Goal: Task Accomplishment & Management: Manage account settings

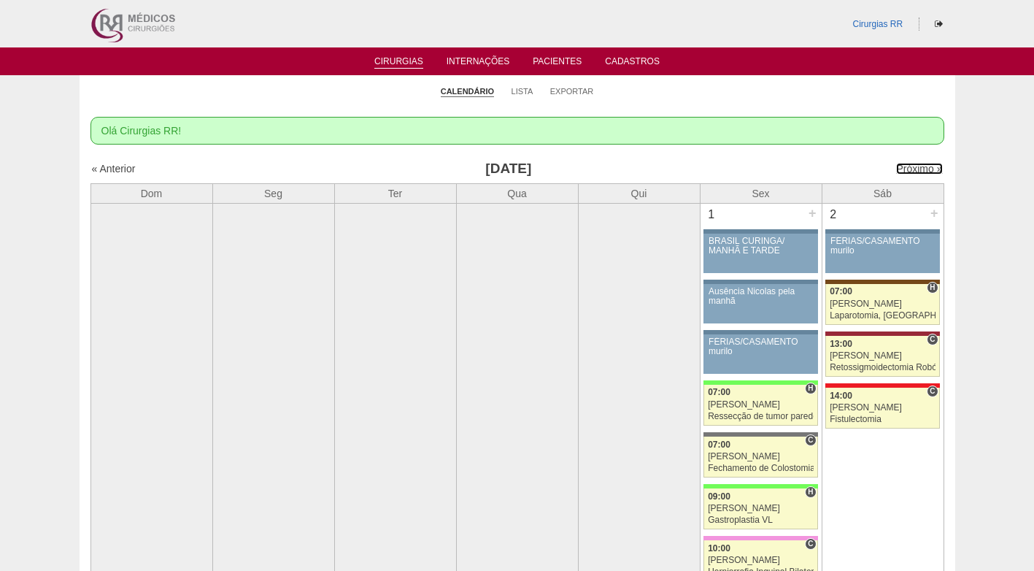
click at [896, 170] on link "Próximo »" at bounding box center [919, 169] width 46 height 12
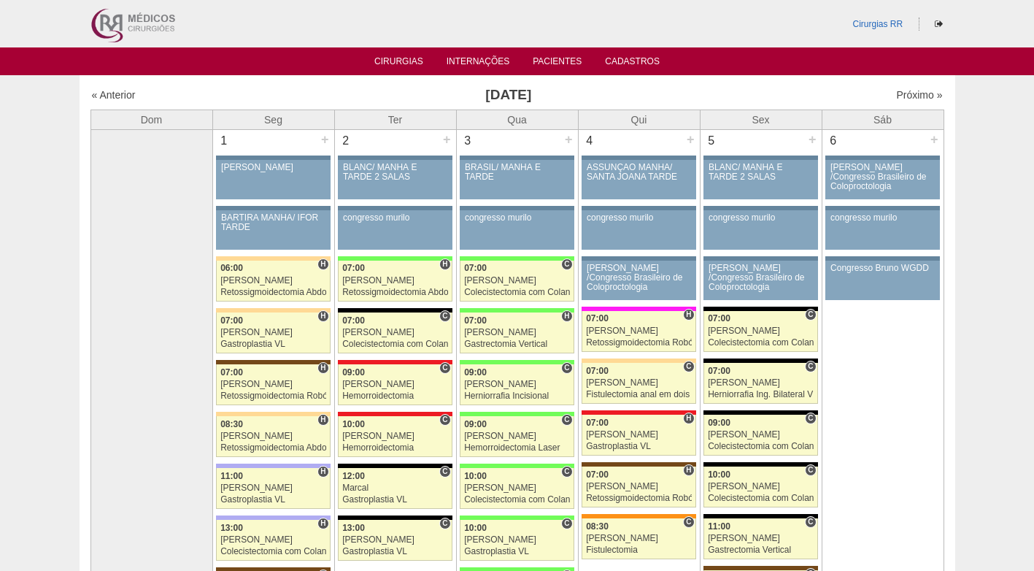
click at [600, 91] on h3 "Setembro 2025" at bounding box center [509, 95] width 426 height 21
click at [412, 60] on link "Cirurgias" at bounding box center [398, 62] width 49 height 12
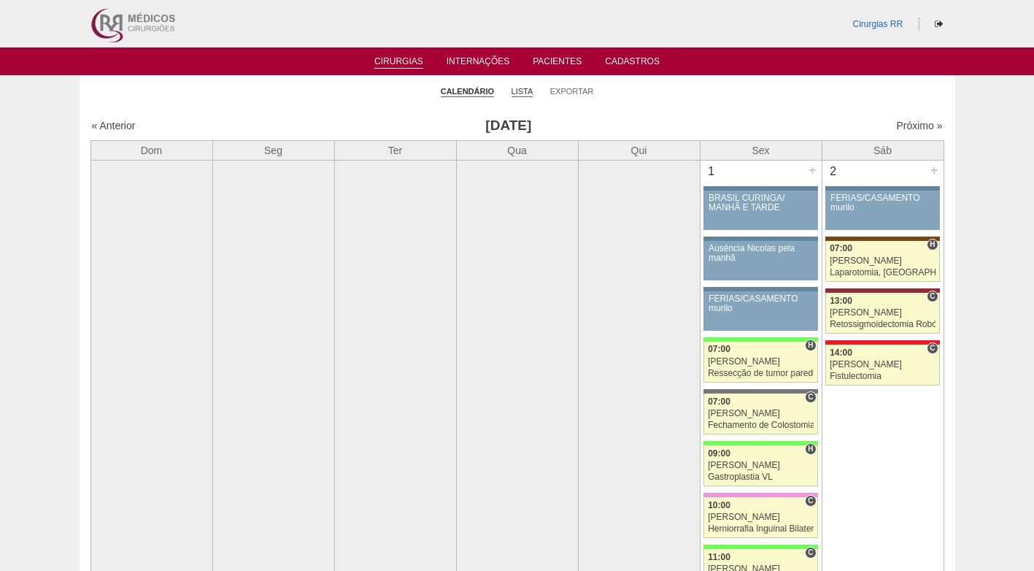
click at [516, 91] on link "Lista" at bounding box center [523, 91] width 22 height 11
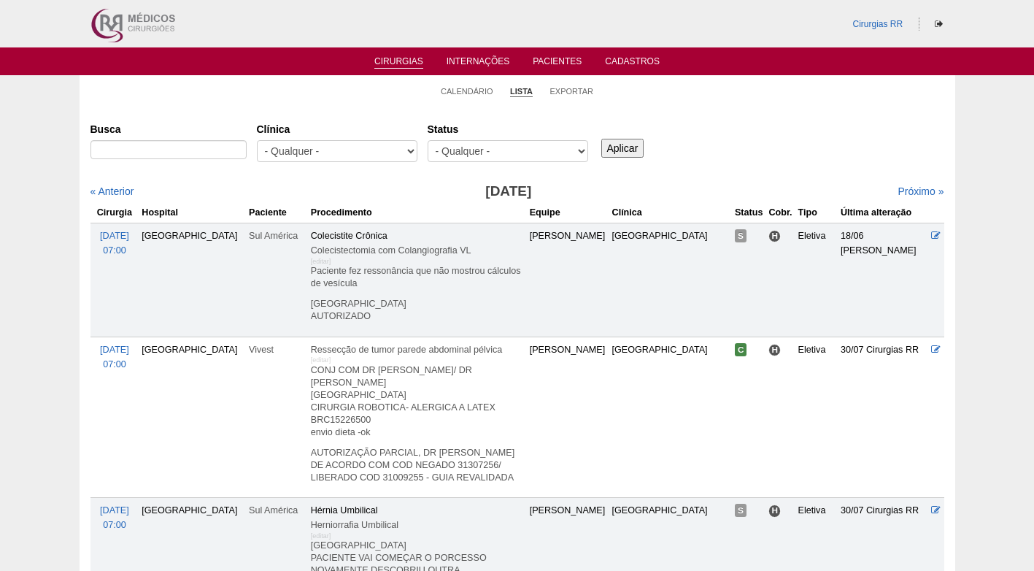
type input "Tela PARIETEX PLUG PEQUENA"
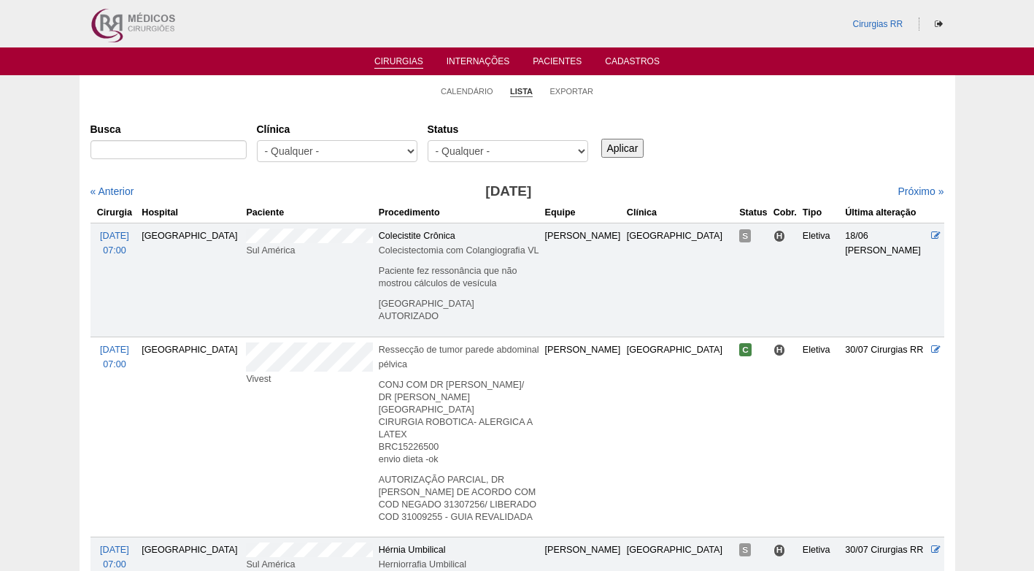
click at [201, 135] on label "Busca" at bounding box center [169, 129] width 156 height 15
click at [201, 140] on input "Busca" at bounding box center [169, 149] width 156 height 19
click at [204, 147] on input "Busca" at bounding box center [169, 149] width 156 height 19
paste input "AUREA RAQUEL MARCHESINI"
type input "AUREA RAQUEL MARCHESINI"
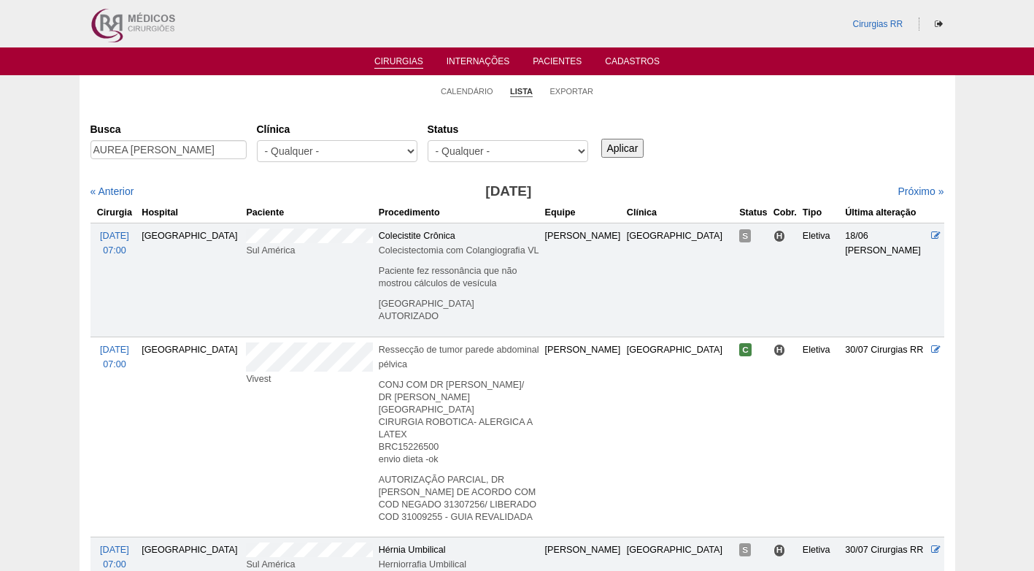
click at [609, 150] on input "Aplicar" at bounding box center [622, 148] width 43 height 19
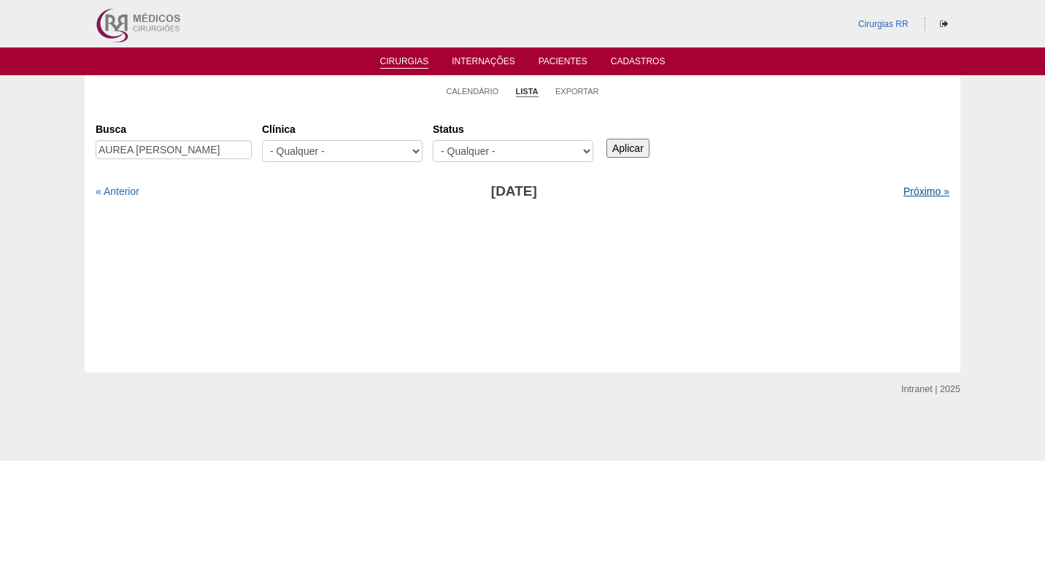
click at [910, 192] on link "Próximo »" at bounding box center [927, 191] width 46 height 12
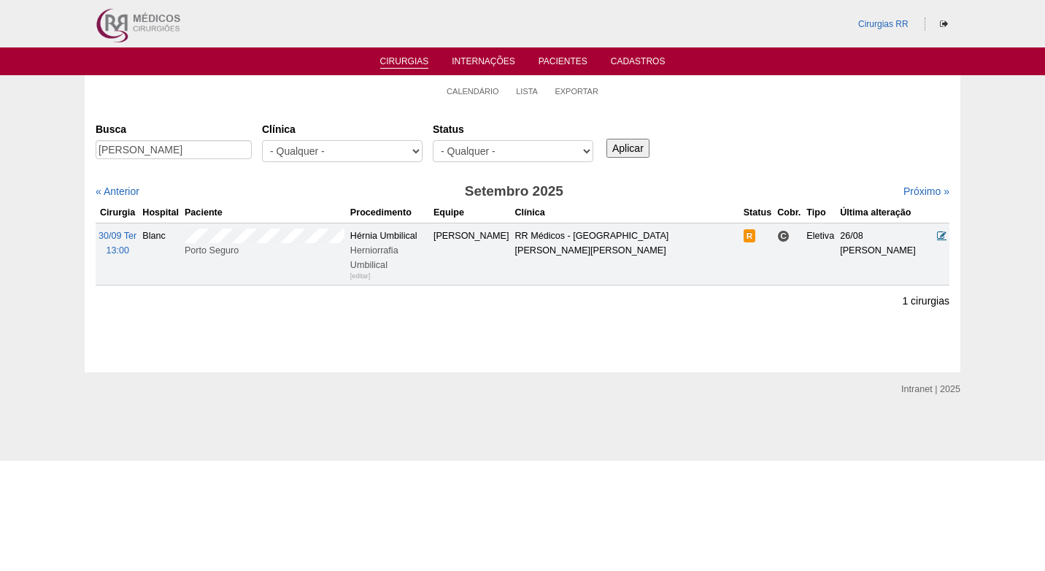
click at [939, 231] on icon at bounding box center [941, 235] width 9 height 9
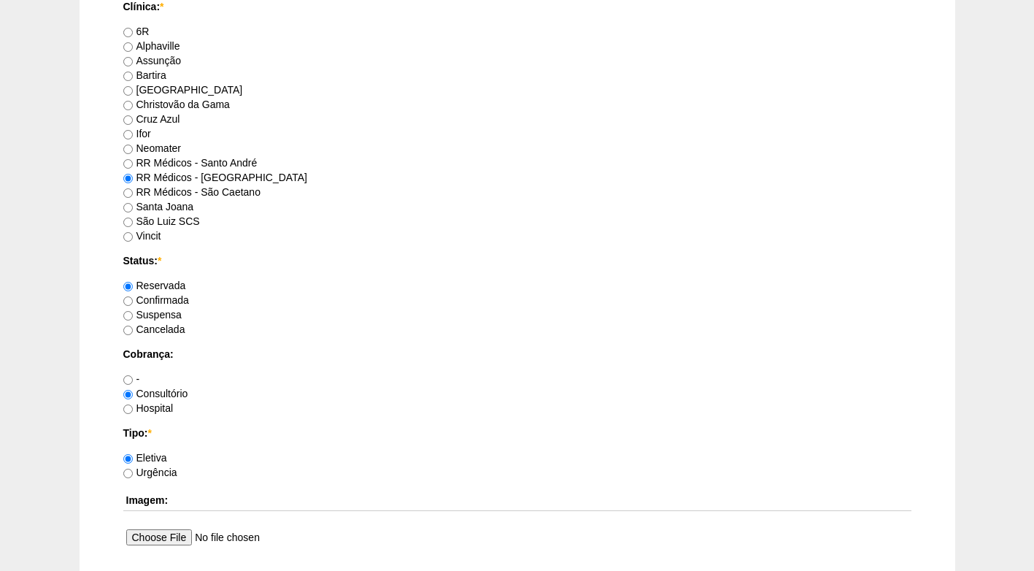
scroll to position [949, 0]
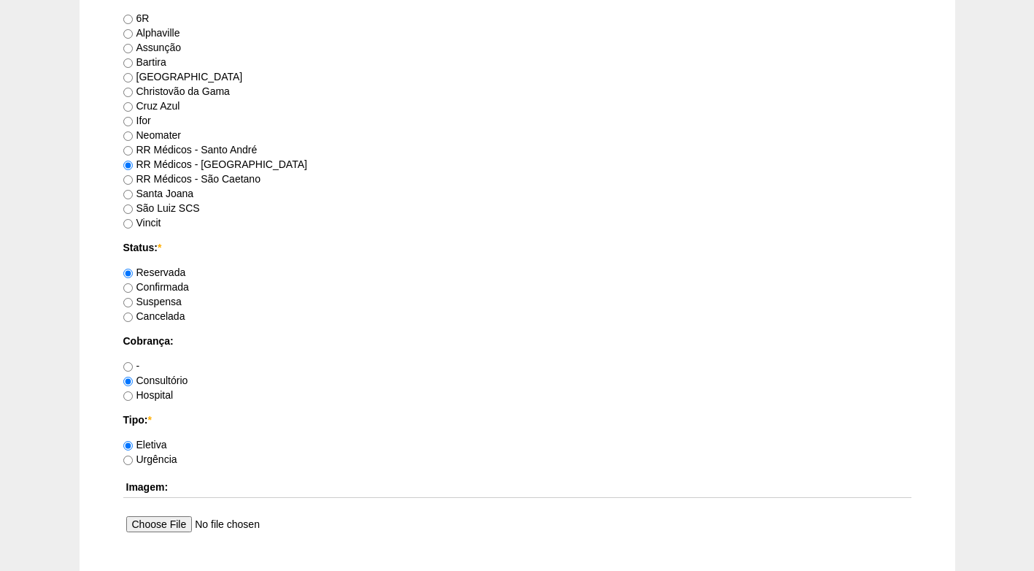
click at [164, 286] on label "Confirmada" at bounding box center [156, 287] width 66 height 12
click at [133, 286] on input "Confirmada" at bounding box center [127, 287] width 9 height 9
radio input "true"
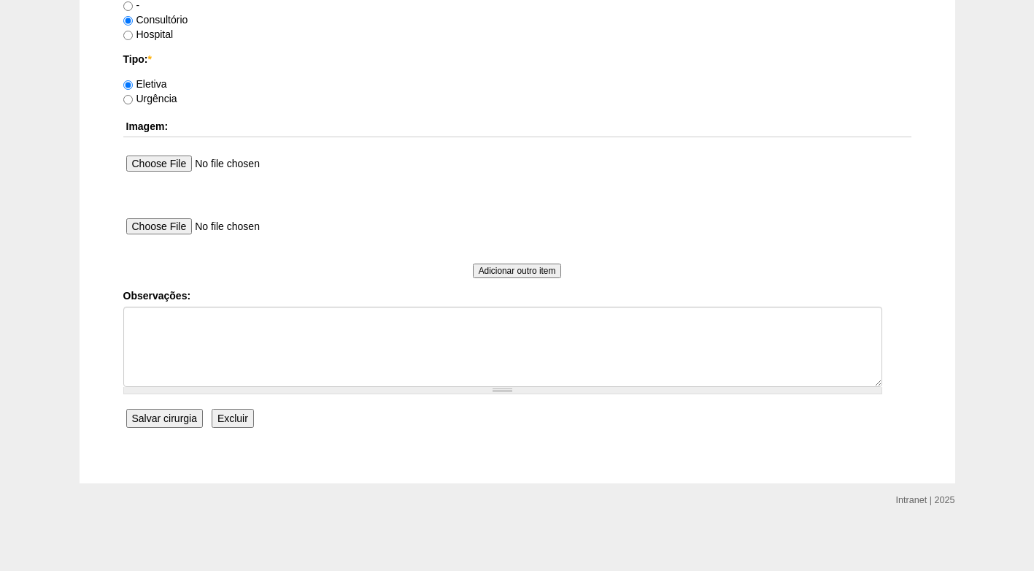
scroll to position [1310, 0]
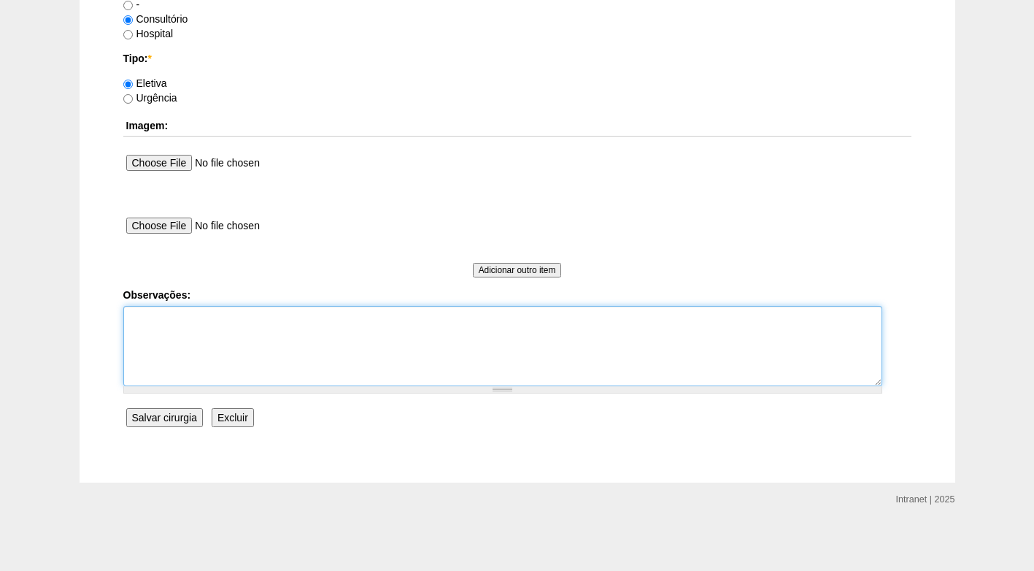
click at [196, 326] on textarea "Observações:" at bounding box center [502, 346] width 759 height 80
type textarea "f"
type textarea "FATURADO CONSULTÓRIO"
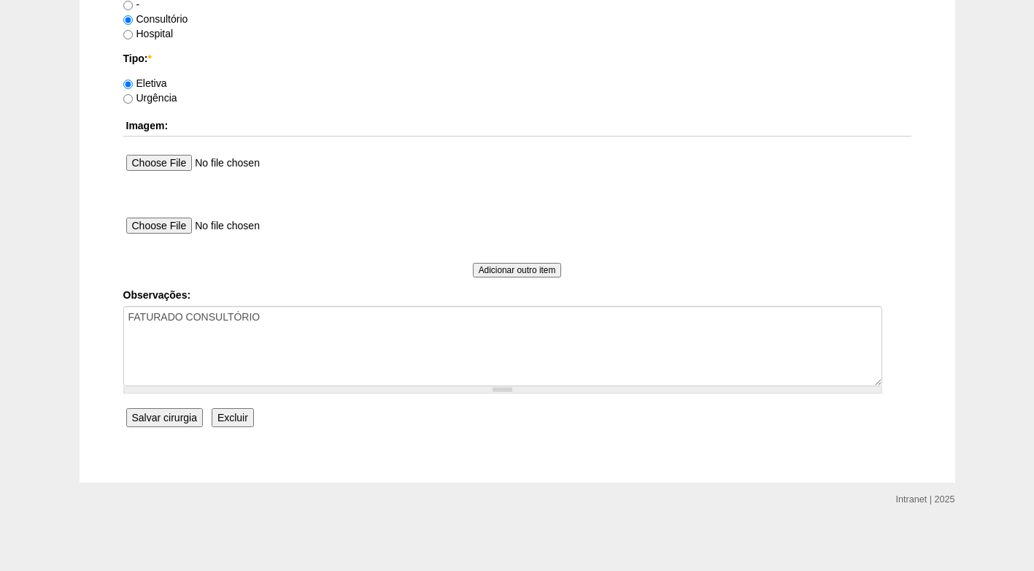
click at [186, 417] on input "Salvar cirurgia" at bounding box center [164, 417] width 77 height 19
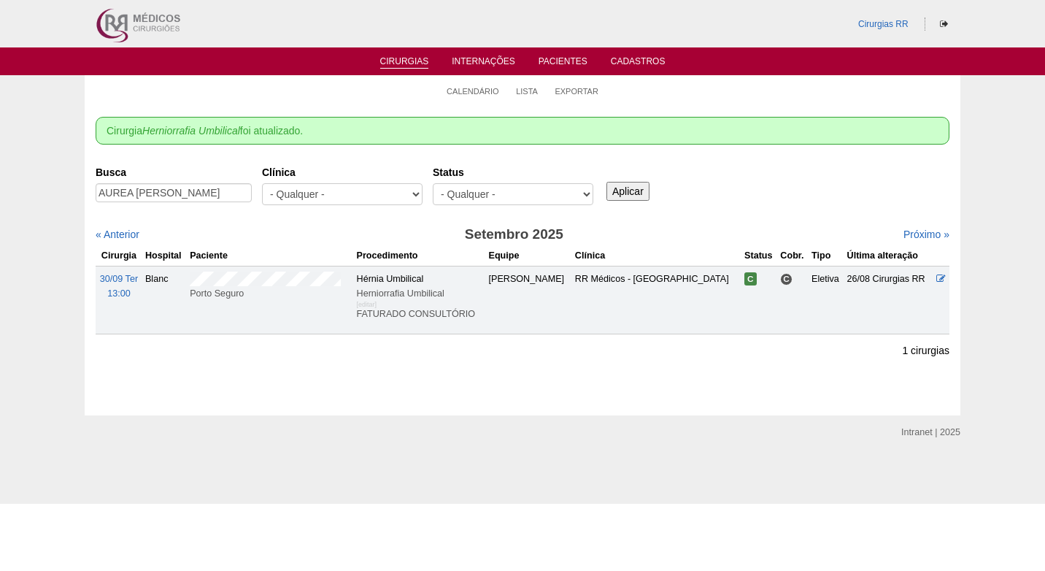
click at [834, 183] on div "Busca AUREA [PERSON_NAME] [GEOGRAPHIC_DATA] - Qualquer - 6R Alphaville Assunção…" at bounding box center [523, 186] width 854 height 53
click at [849, 186] on div "Busca AUREA [PERSON_NAME] [GEOGRAPHIC_DATA] - Qualquer - 6R Alphaville Assunção…" at bounding box center [523, 186] width 854 height 53
click at [792, 389] on div "Cirurgia Herniorrafia Umbilical foi atualizado. Cirurgias [GEOGRAPHIC_DATA] AUR…" at bounding box center [523, 260] width 876 height 309
click at [777, 171] on div "Busca AUREA RAQUEL MARCHESINI Clínica - Qualquer - 6R Alphaville Assunção Barti…" at bounding box center [523, 186] width 854 height 53
click at [463, 377] on div "Busca AUREA RAQUEL MARCHESINI Clínica - Qualquer - 6R Alphaville Assunção Barti…" at bounding box center [523, 269] width 854 height 219
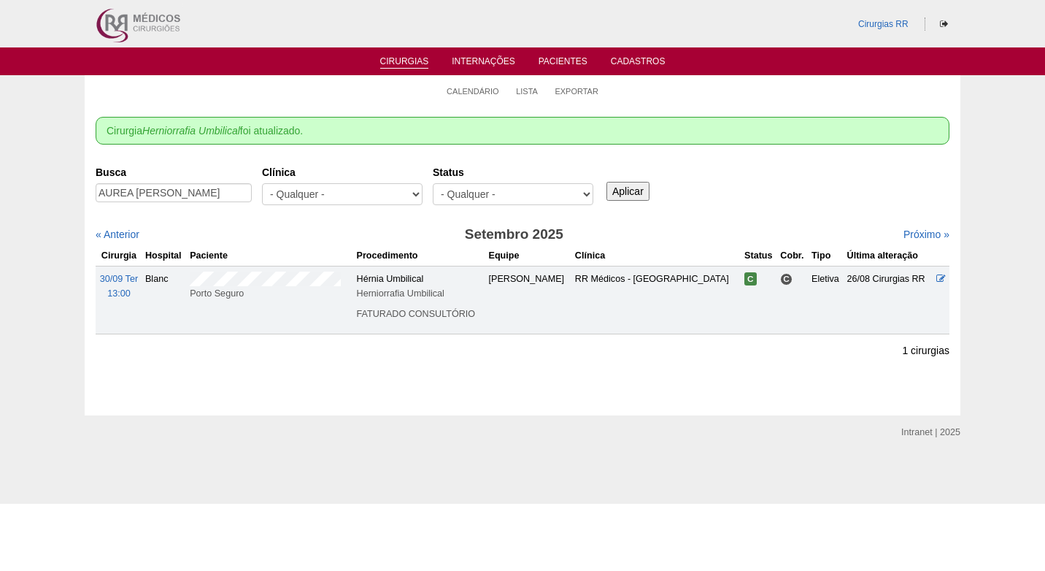
click at [755, 189] on div "Busca AUREA RAQUEL MARCHESINI Clínica - Qualquer - 6R Alphaville Assunção Barti…" at bounding box center [523, 186] width 854 height 53
click at [468, 88] on link "Calendário" at bounding box center [473, 91] width 53 height 11
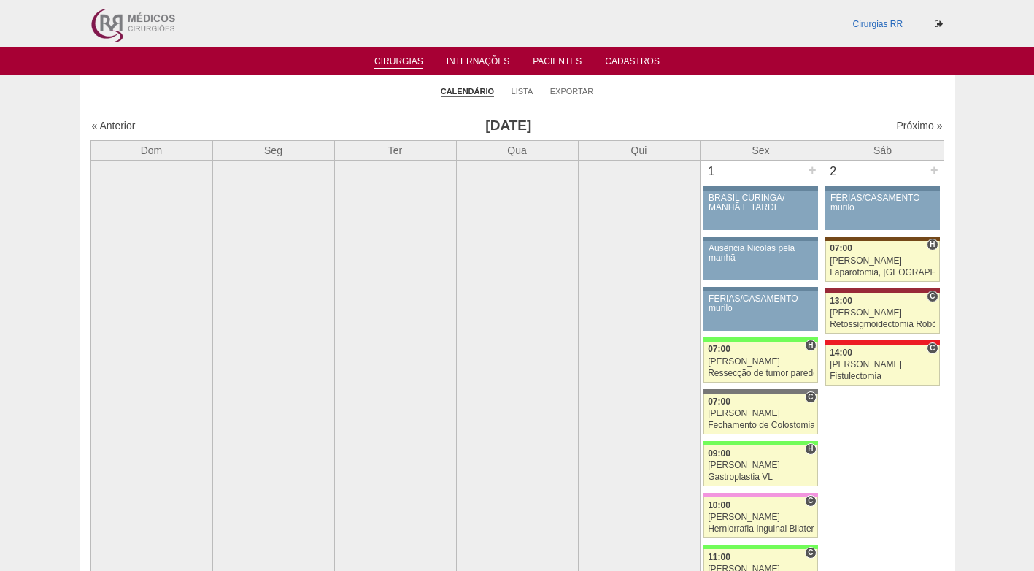
click at [910, 127] on link "Próximo »" at bounding box center [919, 126] width 46 height 12
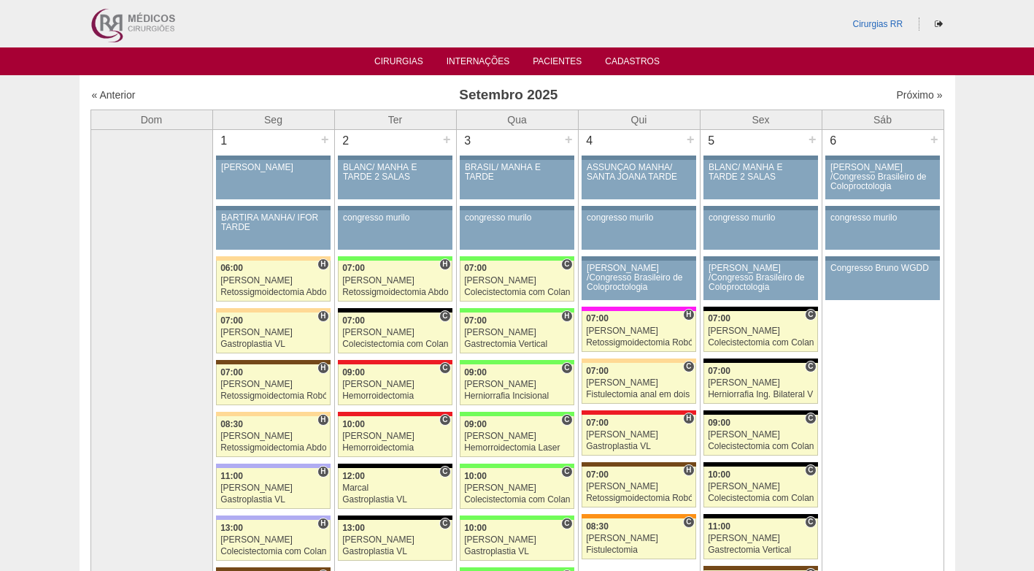
click at [401, 54] on ul "Cirurgias Internações Pacientes Cadastros" at bounding box center [517, 61] width 1034 height 28
click at [404, 56] on link "Cirurgias" at bounding box center [398, 62] width 49 height 12
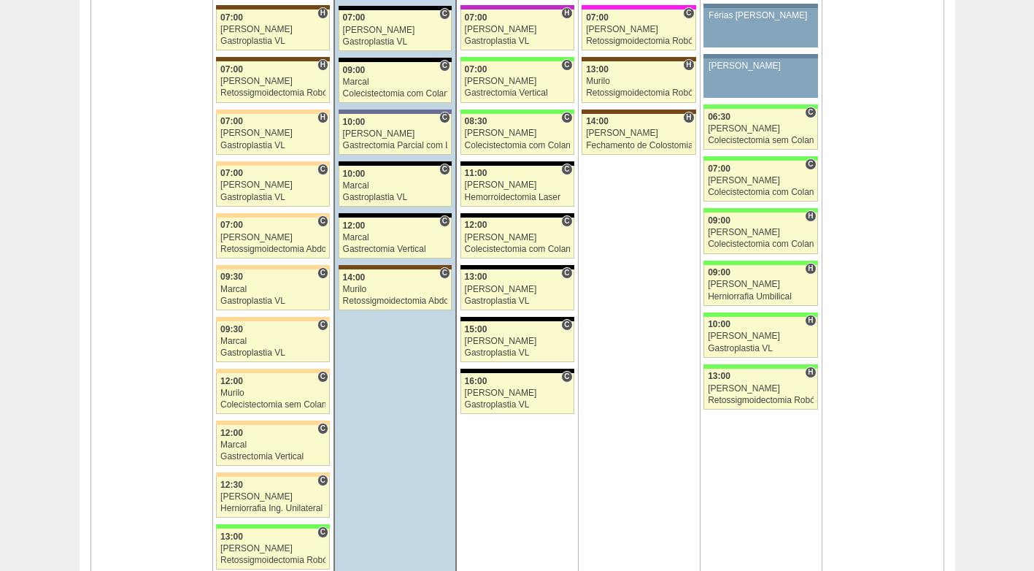
scroll to position [3430, 0]
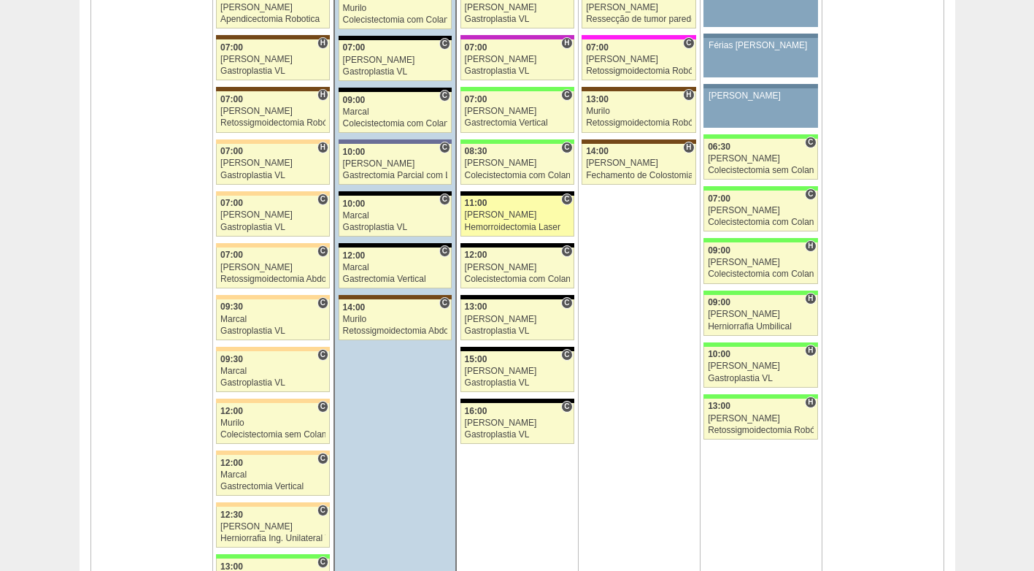
click at [505, 217] on div "[PERSON_NAME]" at bounding box center [517, 214] width 105 height 9
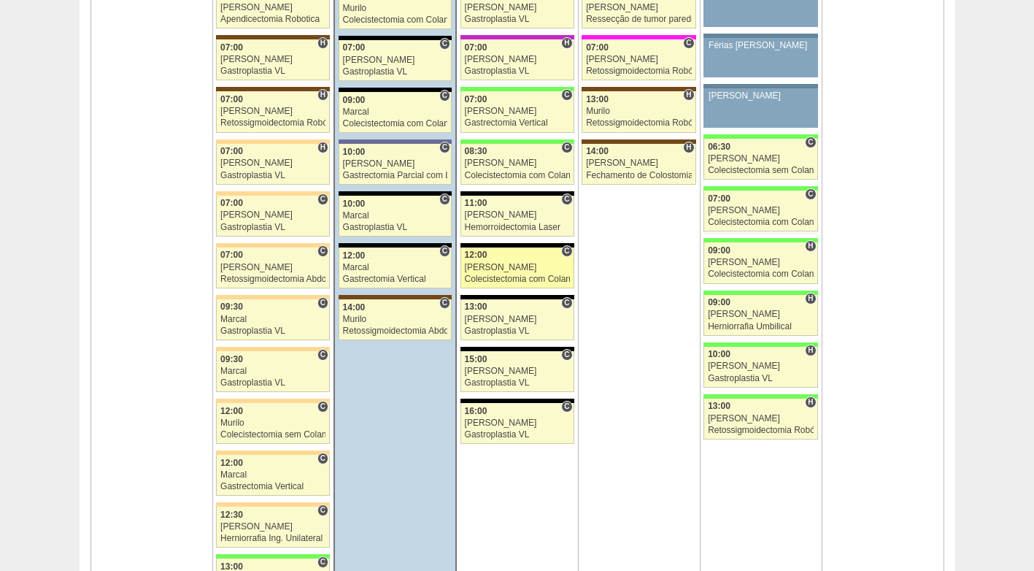
scroll to position [3430, 0]
click at [486, 263] on div "[PERSON_NAME]" at bounding box center [517, 267] width 105 height 9
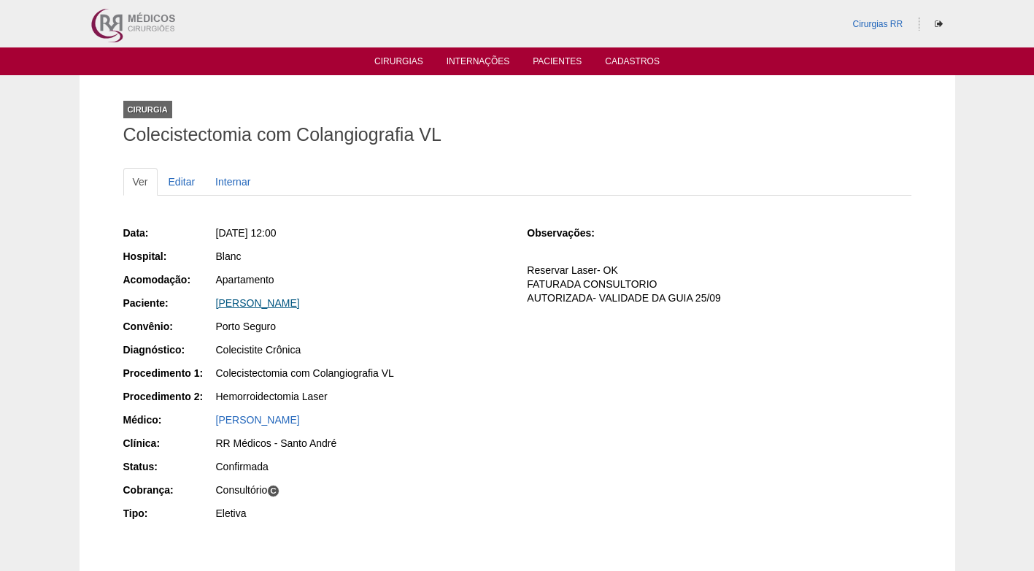
drag, startPoint x: 339, startPoint y: 296, endPoint x: 215, endPoint y: 300, distance: 124.1
click at [216, 300] on div "Cassia Pereira da Silva" at bounding box center [361, 303] width 291 height 15
copy link "Cassia Pereira da Silva"
click at [458, 245] on div "Data: Qua, 27/08/2025 - 12:00 Hospital: Blanc Acomodação: Apartamento Paciente:…" at bounding box center [315, 374] width 384 height 309
click at [372, 250] on div "Blanc" at bounding box center [361, 256] width 291 height 15
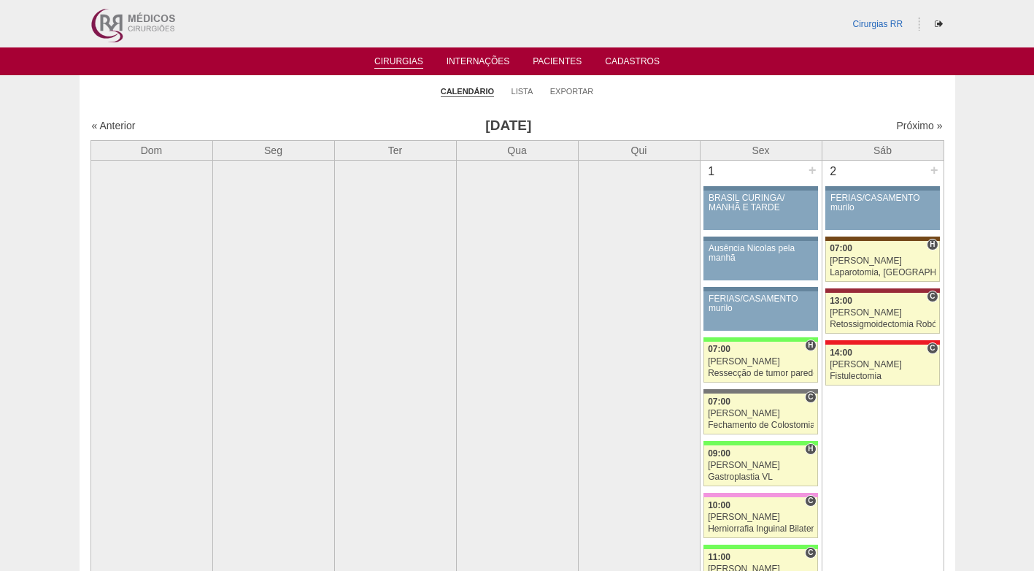
scroll to position [3430, 0]
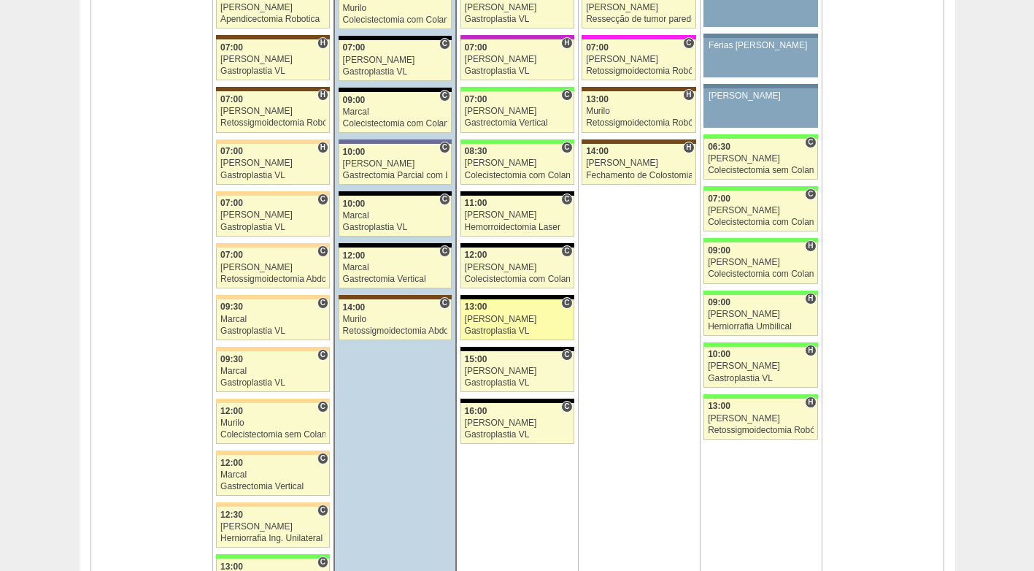
click at [511, 318] on div "[PERSON_NAME]" at bounding box center [517, 319] width 105 height 9
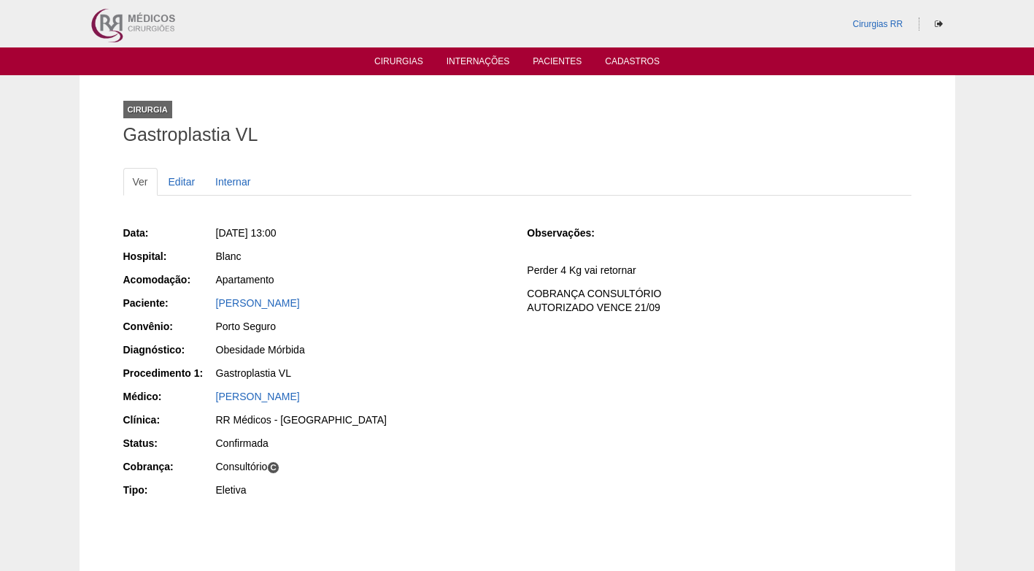
drag, startPoint x: 328, startPoint y: 306, endPoint x: 205, endPoint y: 309, distance: 123.4
click at [205, 309] on div "Paciente: Milena Ferreira Franco" at bounding box center [315, 305] width 384 height 18
copy div "Paciente: Milena Ferreira Franco"
click at [375, 285] on div "Apartamento" at bounding box center [361, 279] width 291 height 15
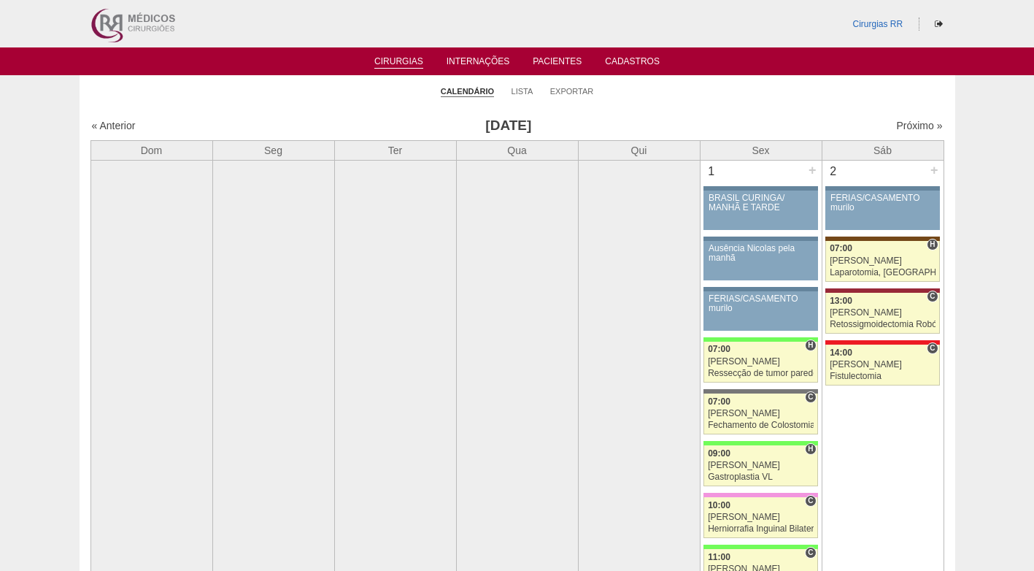
scroll to position [3430, 0]
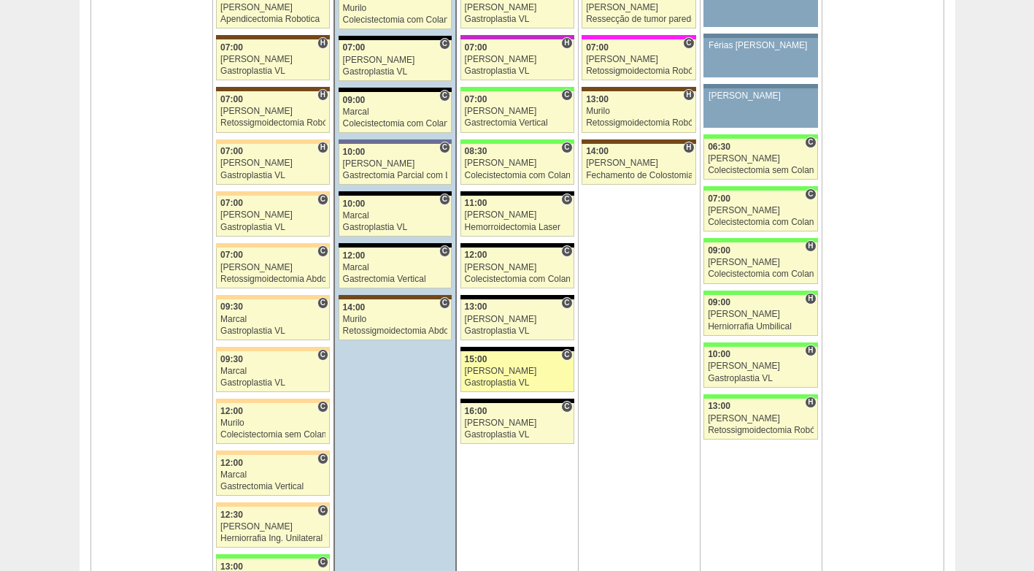
click at [502, 371] on div "[PERSON_NAME]" at bounding box center [517, 370] width 105 height 9
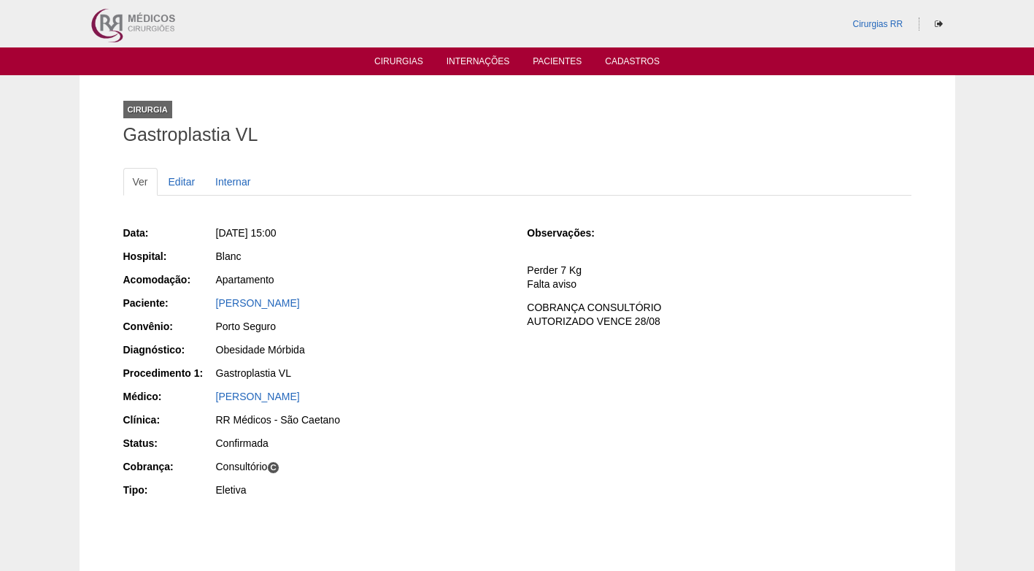
drag, startPoint x: 334, startPoint y: 301, endPoint x: 188, endPoint y: 296, distance: 146.1
click at [188, 296] on div "Paciente: [PERSON_NAME]" at bounding box center [315, 305] width 384 height 18
copy div "Paciente: [PERSON_NAME]"
click at [408, 155] on div "Ver Editar Internar Data: Qua, 27/08/2025 - 15:00 Hospital: Blanc Acomodação: A…" at bounding box center [517, 349] width 788 height 393
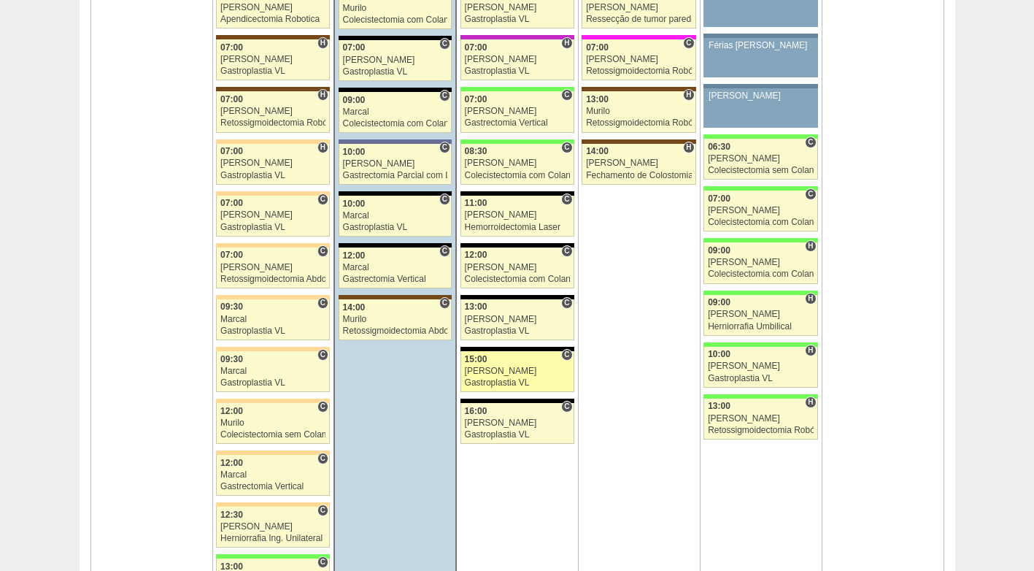
scroll to position [3430, 0]
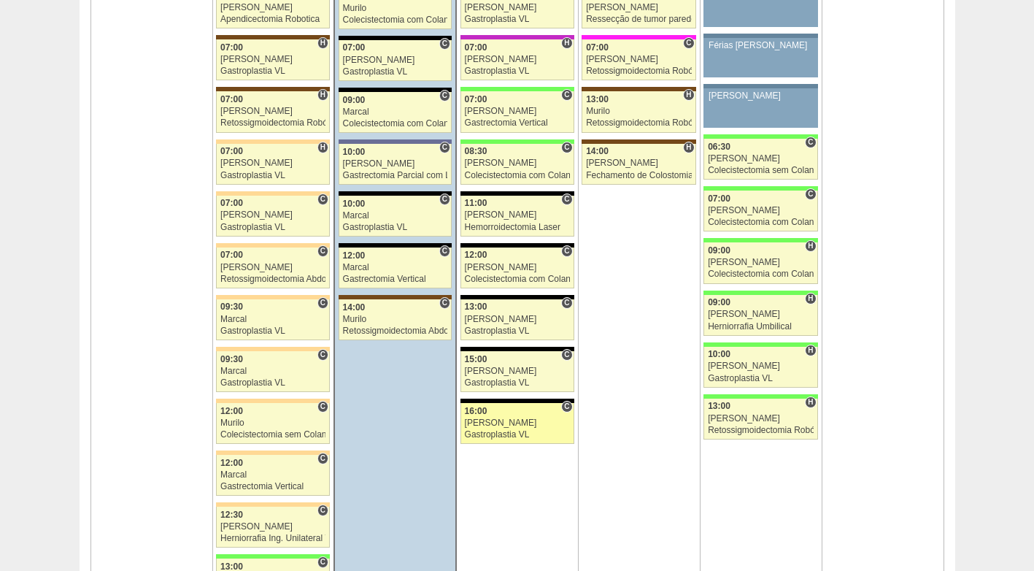
click at [500, 418] on div "[PERSON_NAME]" at bounding box center [517, 422] width 105 height 9
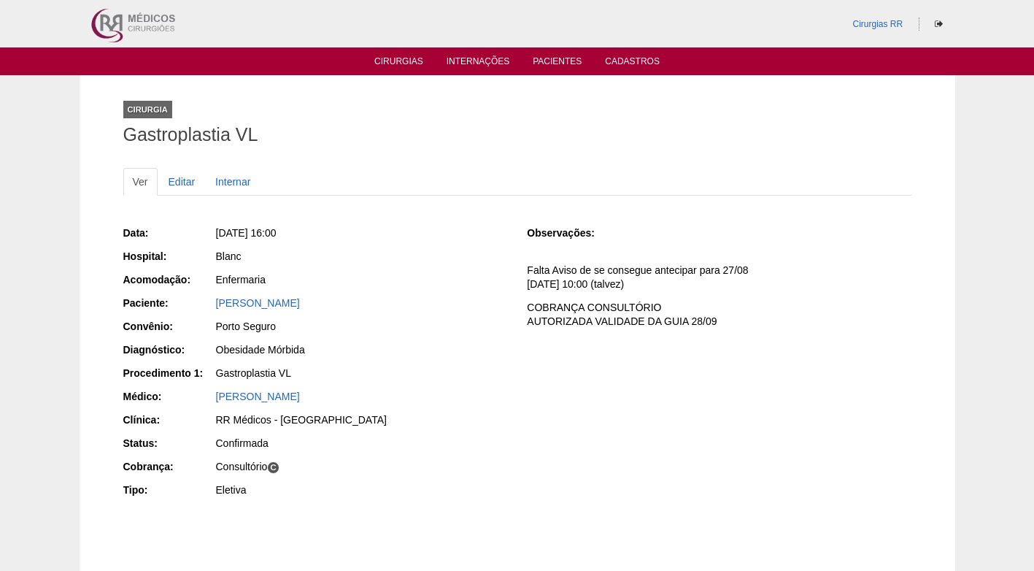
drag, startPoint x: 321, startPoint y: 309, endPoint x: 207, endPoint y: 306, distance: 114.7
click at [207, 306] on div "Paciente: [PERSON_NAME]" at bounding box center [315, 305] width 384 height 18
copy div "Paciente: Irian de Souza Santos"
click at [426, 287] on div "Enfermaria" at bounding box center [361, 281] width 293 height 18
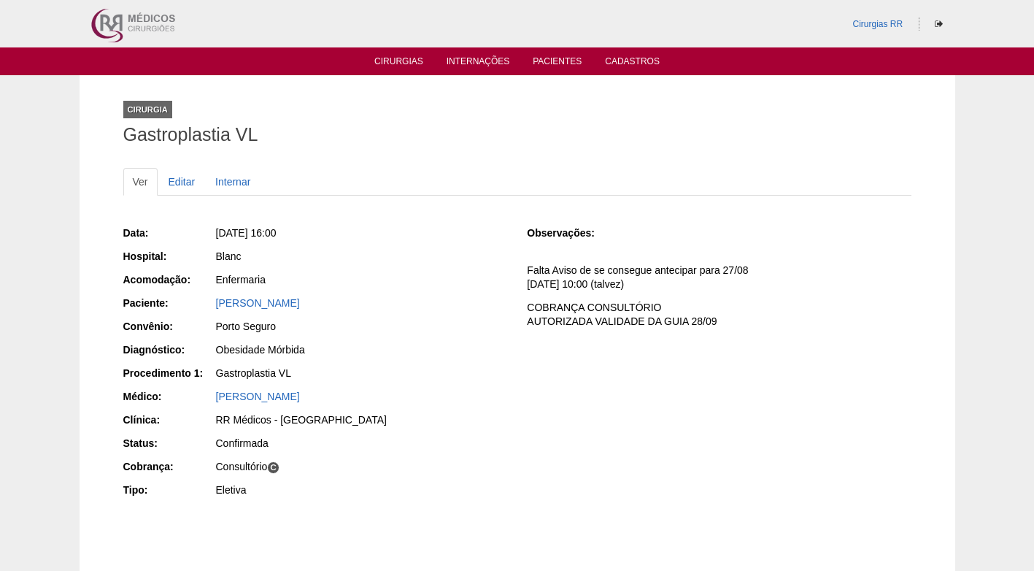
click at [328, 377] on div "Gastroplastia VL" at bounding box center [361, 373] width 291 height 15
drag, startPoint x: 301, startPoint y: 305, endPoint x: 214, endPoint y: 306, distance: 87.6
click at [214, 306] on div "Paciente: Irian de Souza Santos" at bounding box center [315, 305] width 384 height 18
copy div "Paciente: Irian de Souza Santos"
click at [408, 278] on div "Enfermaria" at bounding box center [361, 279] width 291 height 15
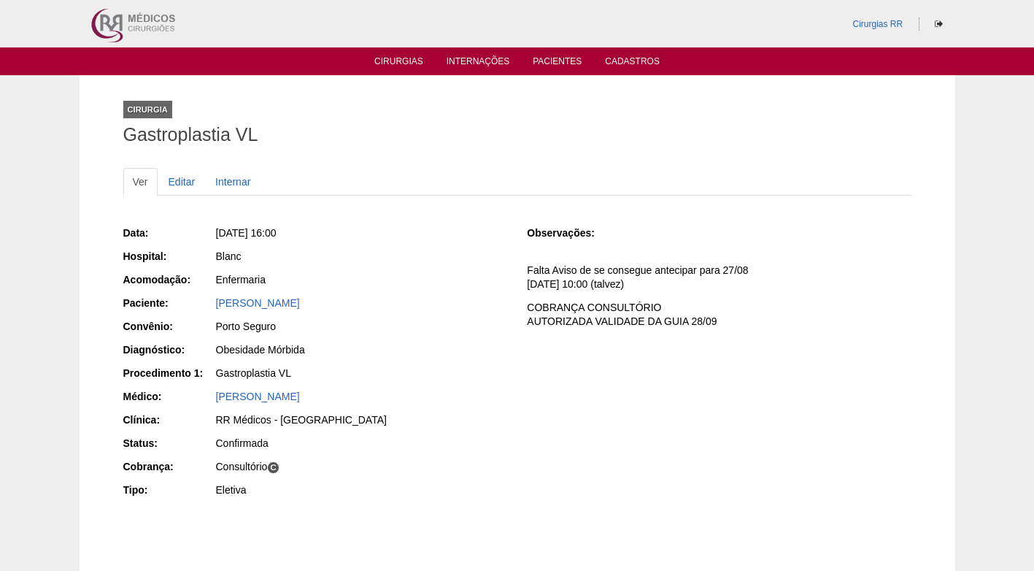
click at [385, 267] on div "Data: Qua, 27/08/2025 - 16:00 Hospital: Blanc Acomodação: Enfermaria Paciente: …" at bounding box center [315, 362] width 384 height 285
drag, startPoint x: 333, startPoint y: 301, endPoint x: 182, endPoint y: 306, distance: 150.4
click at [182, 306] on div "Paciente: Irian de Souza Santos" at bounding box center [315, 305] width 384 height 18
copy div "Paciente: Irian de Souza Santos"
click at [434, 315] on div "Data: Qua, 27/08/2025 - 16:00 Hospital: Blanc Acomodação: Enfermaria Paciente: …" at bounding box center [315, 362] width 384 height 285
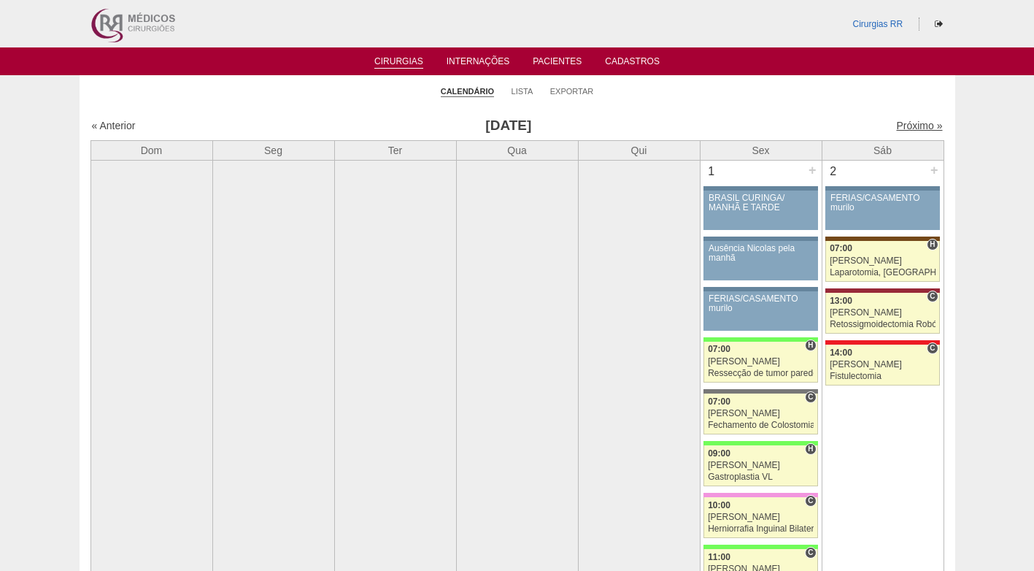
click at [903, 120] on link "Próximo »" at bounding box center [919, 126] width 46 height 12
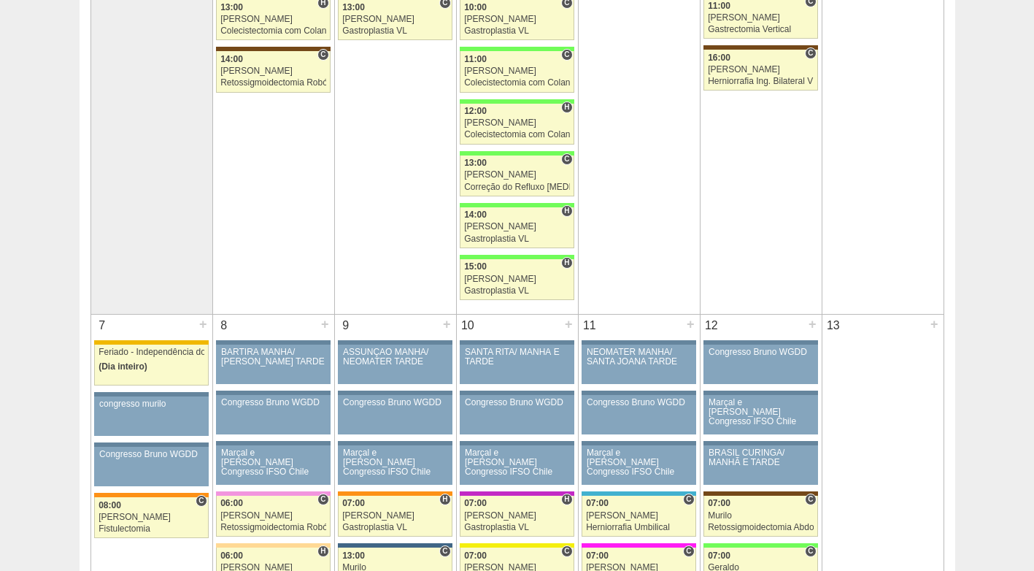
scroll to position [657, 0]
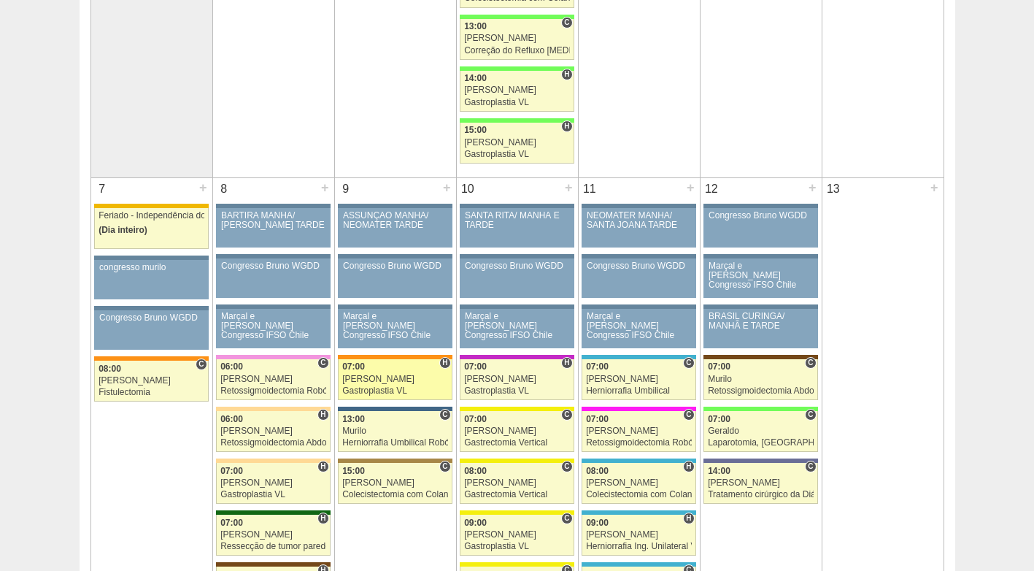
click at [380, 380] on div "[PERSON_NAME]" at bounding box center [395, 378] width 106 height 9
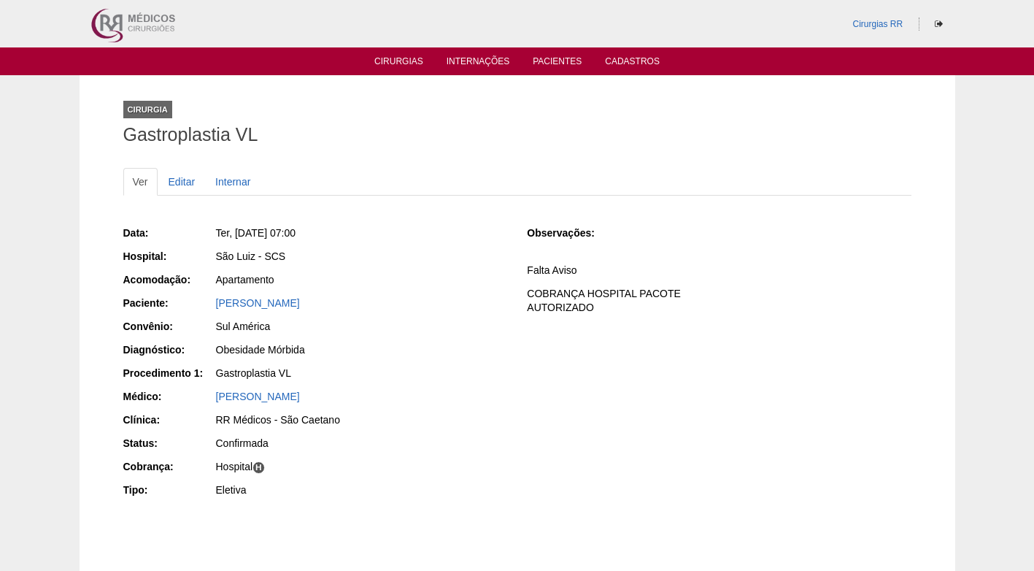
click at [380, 380] on div "Gastroplastia VL" at bounding box center [361, 373] width 291 height 15
click at [185, 180] on link "Editar" at bounding box center [182, 182] width 46 height 28
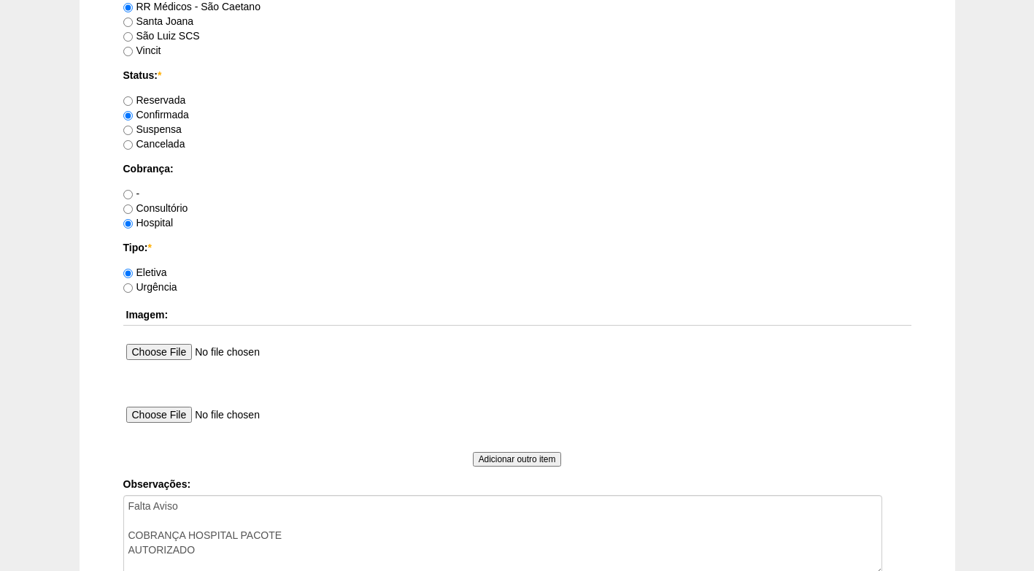
scroll to position [1310, 0]
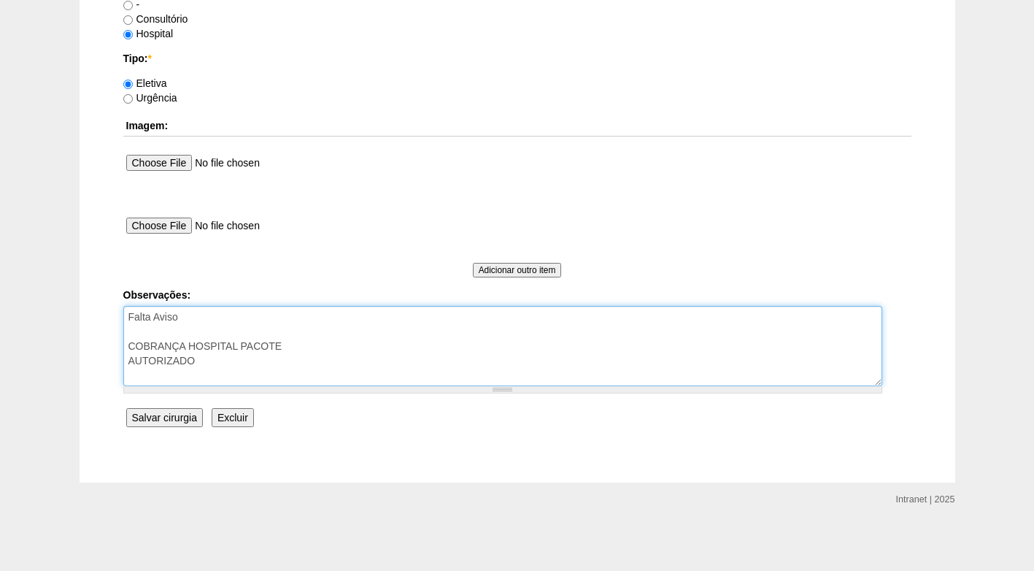
click at [261, 319] on textarea "Falta Aviso COBRANÇA HOSPITAL PACOTE AUTORIZADO" at bounding box center [502, 346] width 759 height 80
click at [248, 316] on textarea "Falta Aviso COBRANÇA HOSPITAL PACOTE AUTORIZADO" at bounding box center [502, 346] width 759 height 80
click at [409, 327] on textarea "Falta Aviso COBRANÇA HOSPITAL PACOTE AUTORIZADO" at bounding box center [502, 346] width 759 height 80
type textarea "Falta Aviso (pacte vai retornar em consulta - em 26/08) COBRANÇA HOSPITAL PACOT…"
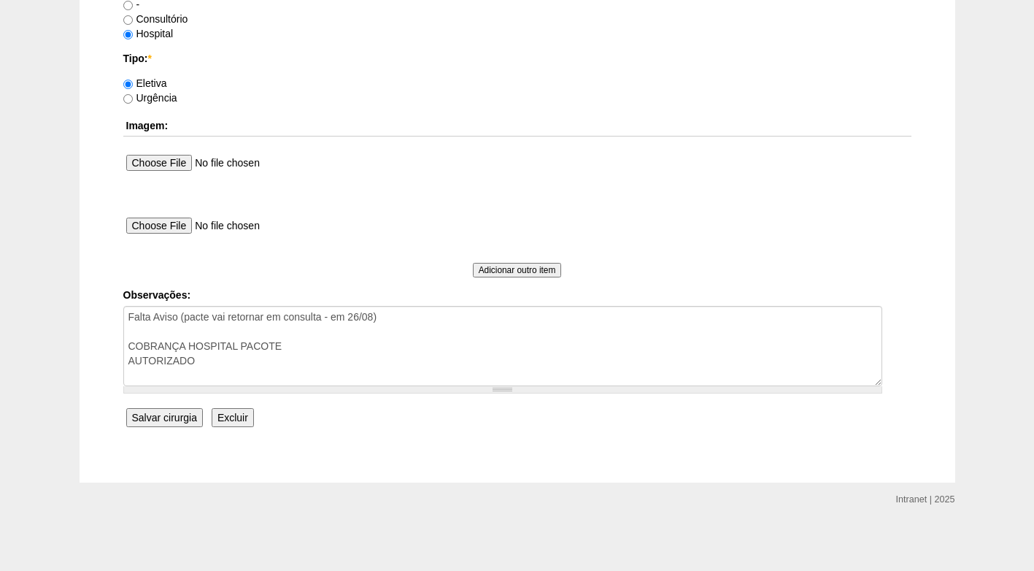
click at [167, 420] on input "Salvar cirurgia" at bounding box center [164, 417] width 77 height 19
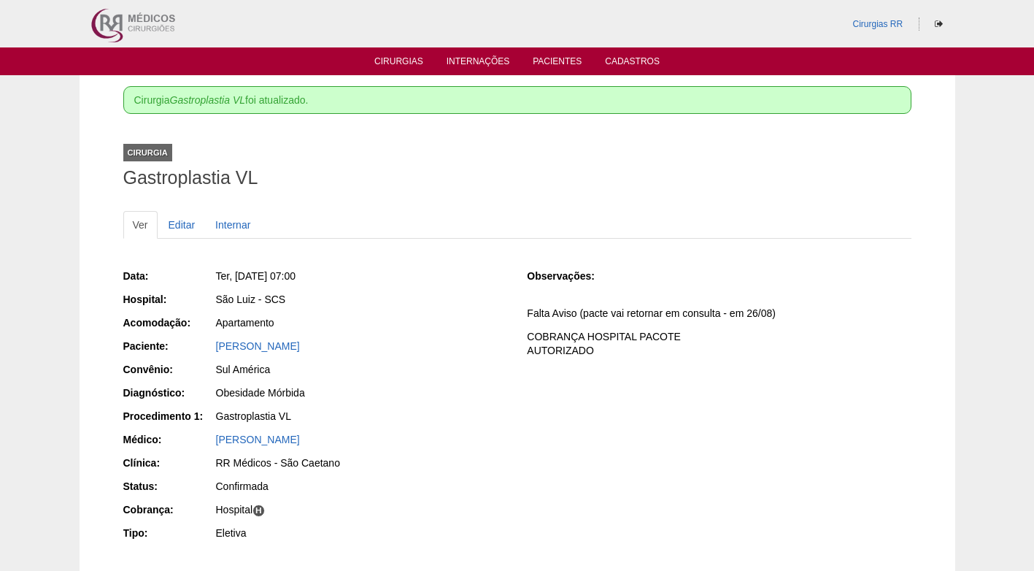
click at [369, 347] on div "[PERSON_NAME]" at bounding box center [361, 346] width 291 height 15
click at [504, 366] on div "Sul América" at bounding box center [361, 369] width 291 height 15
click at [397, 62] on link "Cirurgias" at bounding box center [398, 62] width 49 height 12
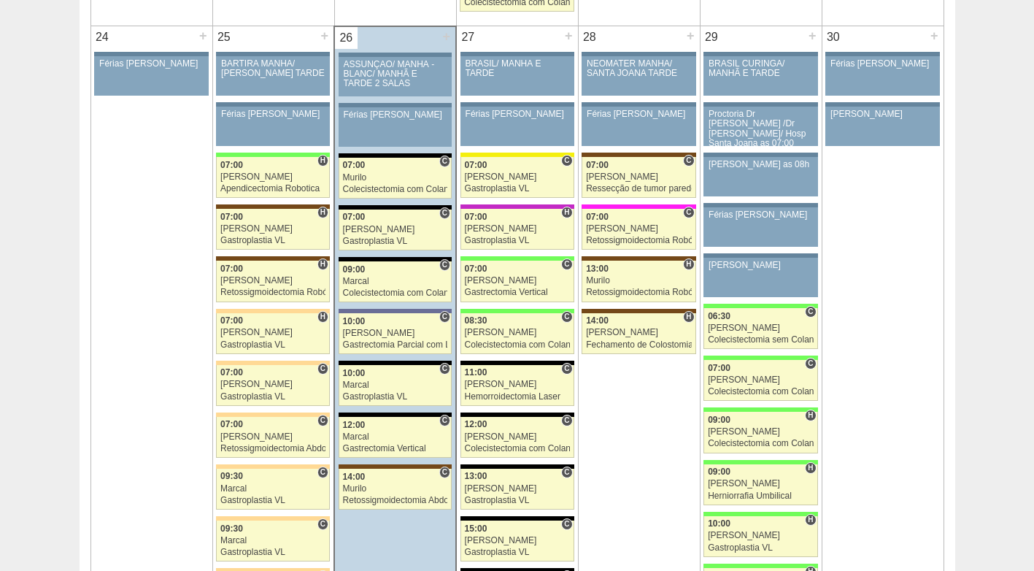
scroll to position [3285, 0]
